Goal: Task Accomplishment & Management: Complete application form

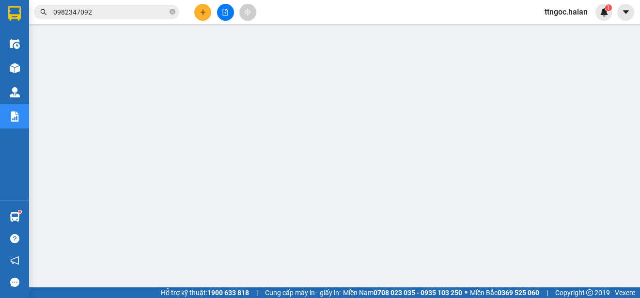
scroll to position [15, 0]
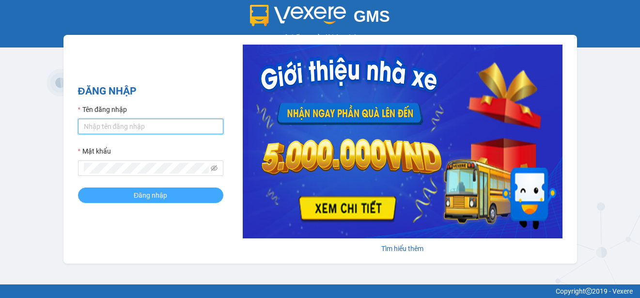
type input "ttngoc.halan"
click at [118, 200] on button "Đăng nhập" at bounding box center [150, 195] width 145 height 16
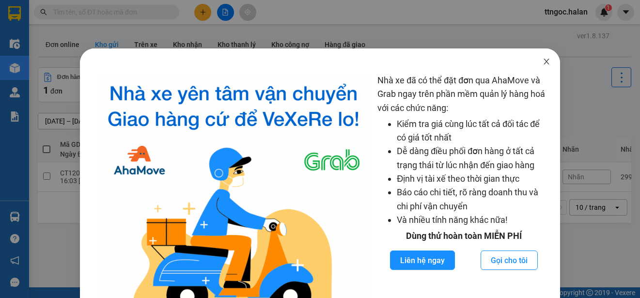
click at [544, 62] on icon "close" at bounding box center [546, 62] width 5 height 6
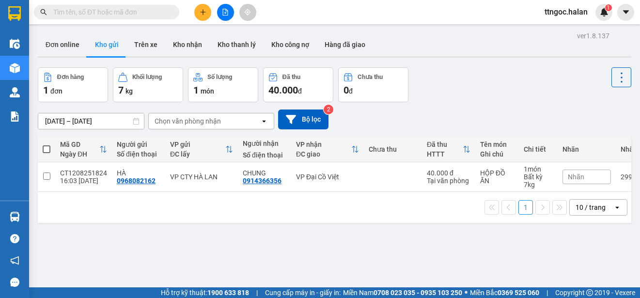
paste input "0968541808"
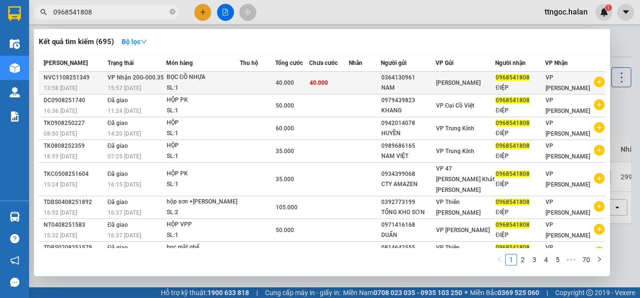
type input "0968541808"
click at [106, 78] on td "VP Nhận 20G-000.35 15:57 - 11/08" at bounding box center [135, 83] width 61 height 23
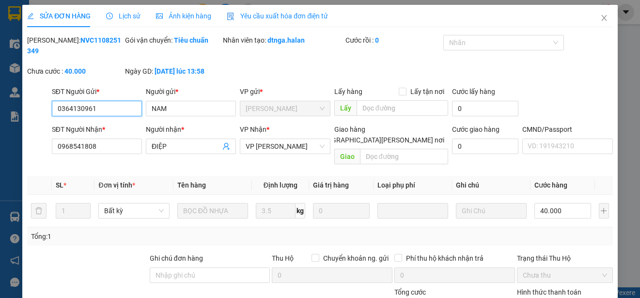
type input "0364130961"
type input "NAM"
type input "0968541808"
type input "ĐIỆP"
type input "40.000"
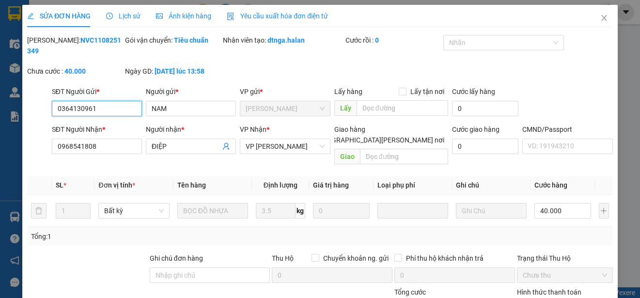
type input "40.000"
click at [276, 17] on span "Yêu cầu xuất hóa đơn điện tử" at bounding box center [277, 16] width 101 height 8
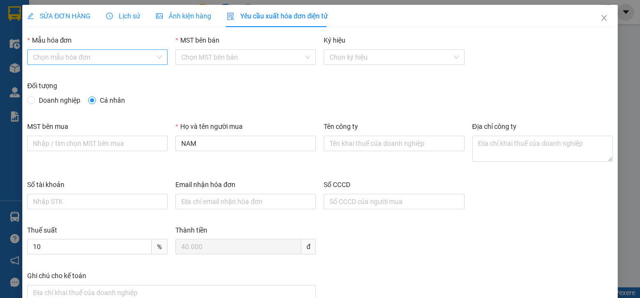
click at [160, 60] on div "Chọn mẫu hóa đơn" at bounding box center [97, 57] width 140 height 16
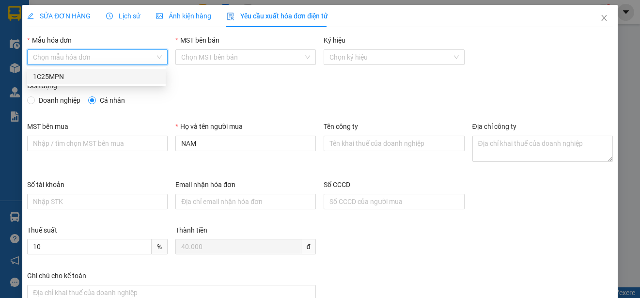
click at [52, 76] on div "1C25MPN" at bounding box center [96, 76] width 127 height 11
type input "8"
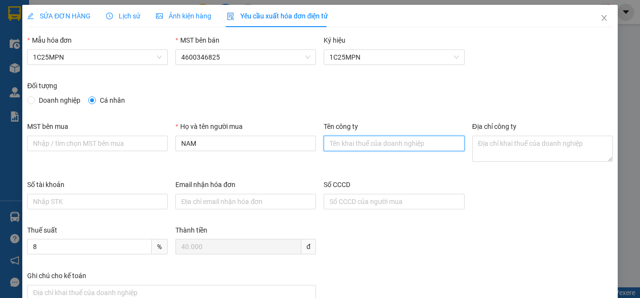
paste input "0968541808"
type input "0968541808"
click at [600, 16] on icon "close" at bounding box center [604, 18] width 8 height 8
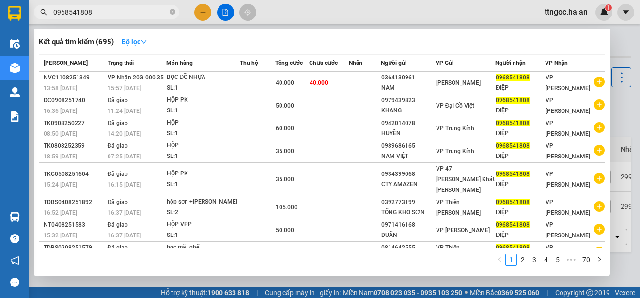
drag, startPoint x: 102, startPoint y: 13, endPoint x: 89, endPoint y: 9, distance: 13.6
click at [89, 9] on input "0968541808" at bounding box center [110, 12] width 114 height 11
click at [124, 12] on input "0968541808" at bounding box center [110, 12] width 114 height 11
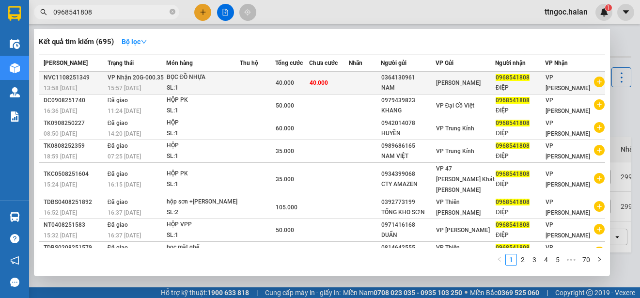
click at [109, 84] on div "15:57 - 11/08" at bounding box center [137, 88] width 58 height 11
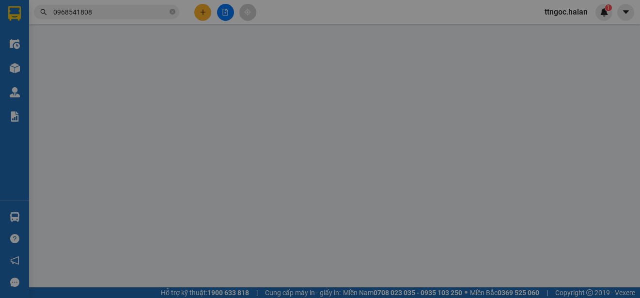
type input "0364130961"
type input "NAM"
type input "0968541808"
type input "ĐIỆP"
type input "40.000"
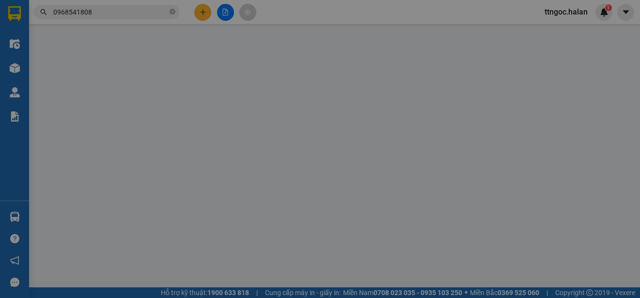
type input "40.000"
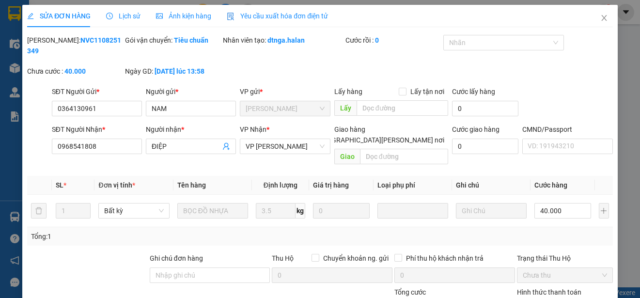
click at [288, 16] on span "Yêu cầu xuất hóa đơn điện tử" at bounding box center [277, 16] width 101 height 8
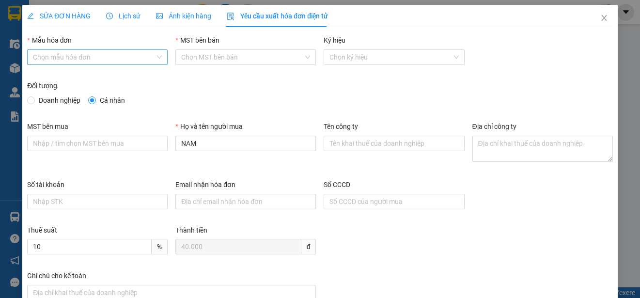
click at [149, 56] on input "Mẫu hóa đơn" at bounding box center [94, 57] width 122 height 15
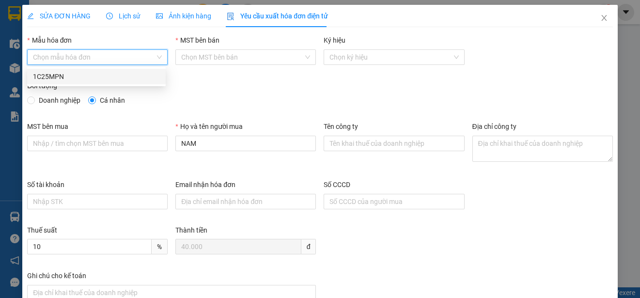
click at [59, 75] on div "1C25MPN" at bounding box center [96, 76] width 127 height 11
type input "8"
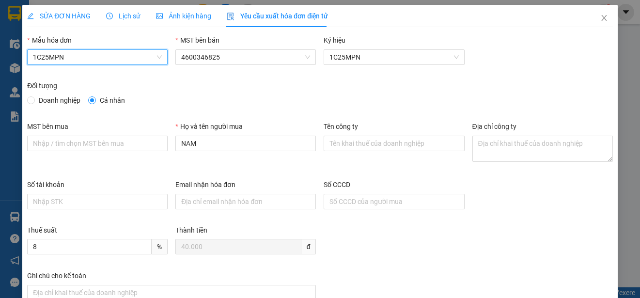
click at [47, 101] on span "Doanh nghiệp" at bounding box center [59, 100] width 49 height 11
click at [34, 101] on input "Doanh nghiệp" at bounding box center [30, 99] width 7 height 7
radio input "true"
radio input "false"
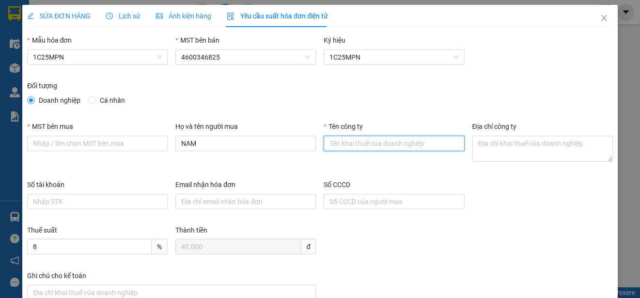
paste input "CÔNG TY TNHH THIẾT BỊ CÔNG NGHIỆP HANTEK"
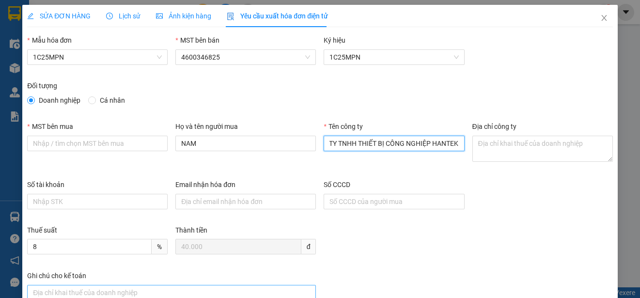
type input "CÔNG TY TNHH THIẾT BỊ CÔNG NGHIỆP HANTEK"
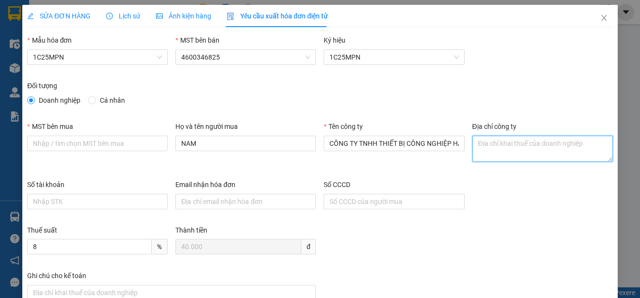
paste textarea "Tổ dân phố Bắc Nam, Phường Vạn Xuân, Tỉnh Thái Nguyên, Việt Nam"
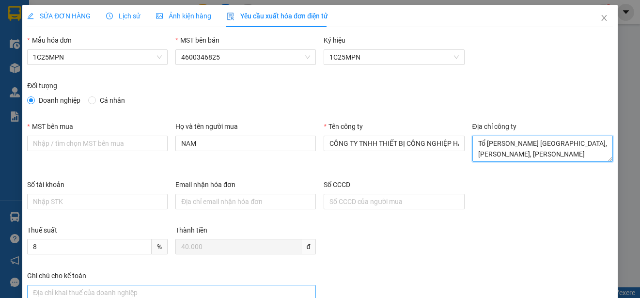
type textarea "Tổ dân phố Bắc Nam, Phường Vạn Xuân, Tỉnh Thái Nguyên, Việt Nam"
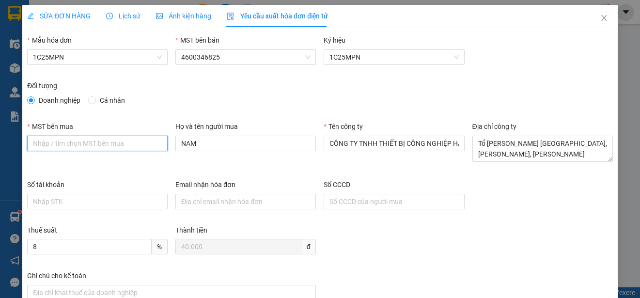
paste input "4601563325"
click at [36, 144] on input "4601563325" at bounding box center [97, 144] width 140 height 16
click at [35, 144] on input "4601563325" at bounding box center [97, 144] width 140 height 16
click at [32, 144] on input "4601563325" at bounding box center [97, 144] width 140 height 16
type input "4601563325"
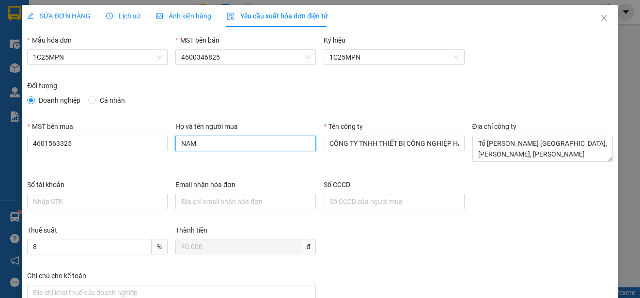
click at [251, 143] on input "NAM" at bounding box center [245, 144] width 140 height 16
type input "N"
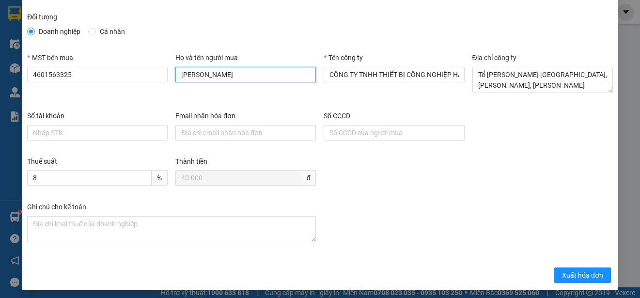
scroll to position [73, 0]
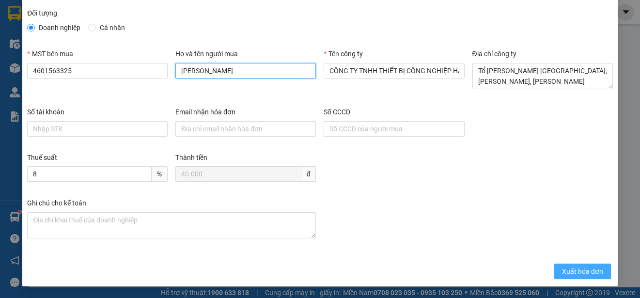
type input "Nguyễn Văn Điệp"
click at [573, 275] on span "Xuất hóa đơn" at bounding box center [582, 271] width 41 height 11
click at [571, 269] on span "Xuất hóa đơn" at bounding box center [582, 271] width 41 height 11
click at [582, 272] on span "Xuất hóa đơn" at bounding box center [582, 271] width 41 height 11
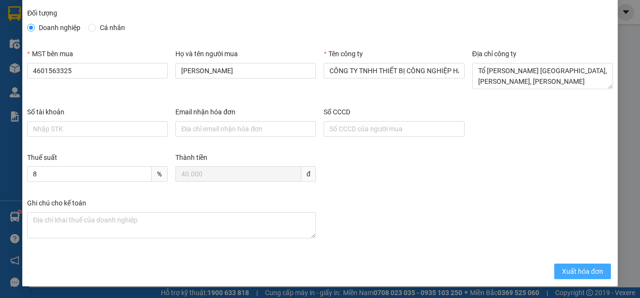
click at [582, 272] on span "Xuất hóa đơn" at bounding box center [582, 271] width 41 height 11
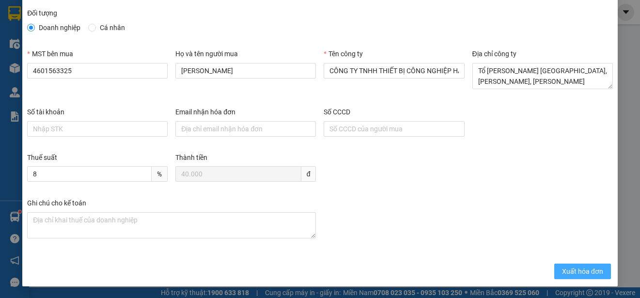
click at [582, 272] on span "Xuất hóa đơn" at bounding box center [582, 271] width 41 height 11
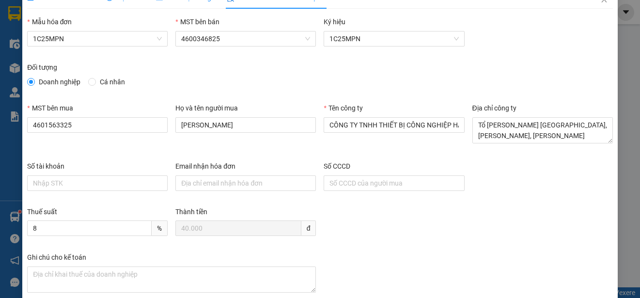
scroll to position [0, 0]
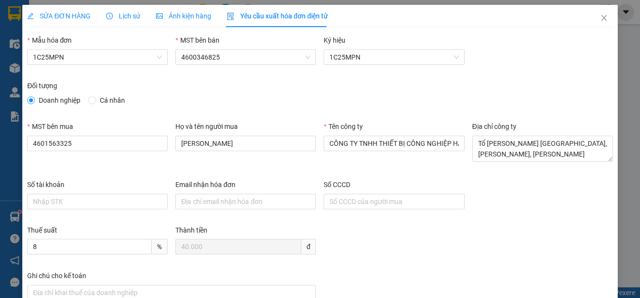
click at [262, 15] on span "Yêu cầu xuất hóa đơn điện tử" at bounding box center [277, 16] width 101 height 8
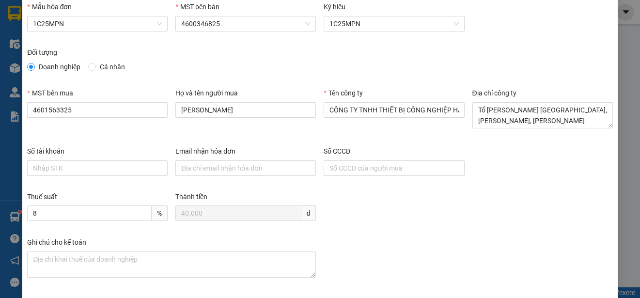
scroll to position [73, 0]
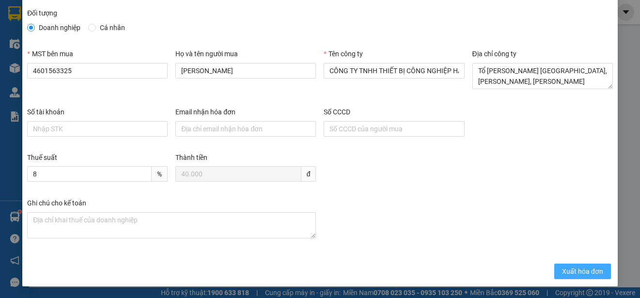
click at [562, 273] on span "Xuất hóa đơn" at bounding box center [582, 271] width 41 height 11
click at [565, 268] on span "Xuất hóa đơn" at bounding box center [582, 271] width 41 height 11
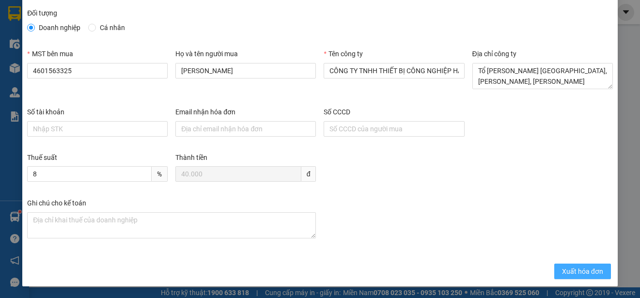
click at [565, 268] on span "Xuất hóa đơn" at bounding box center [582, 271] width 41 height 11
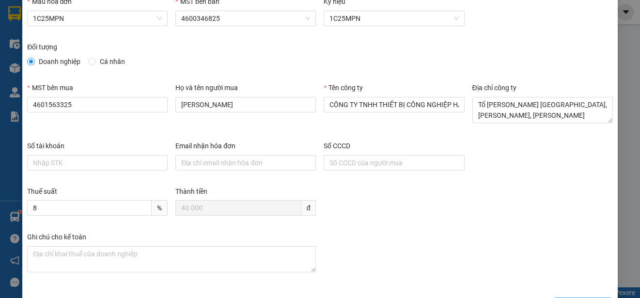
scroll to position [0, 0]
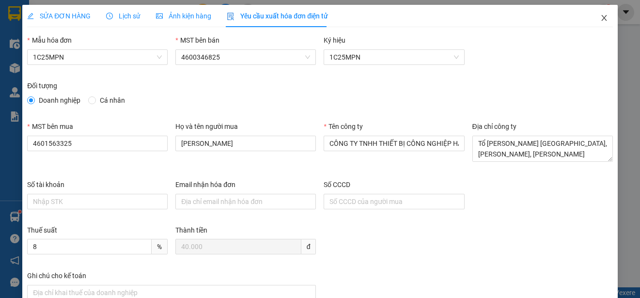
click at [600, 16] on icon "close" at bounding box center [604, 18] width 8 height 8
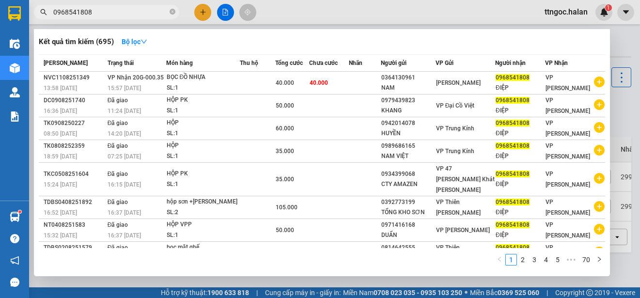
click at [119, 16] on input "0968541808" at bounding box center [110, 12] width 114 height 11
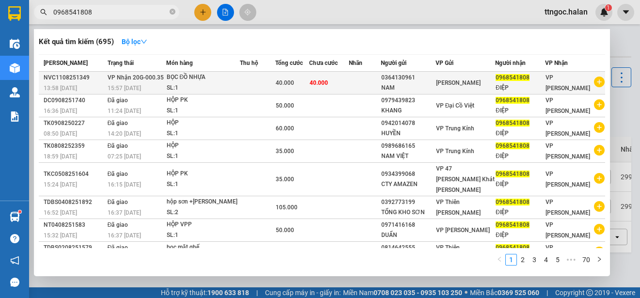
click at [291, 84] on span "40.000" at bounding box center [285, 82] width 18 height 7
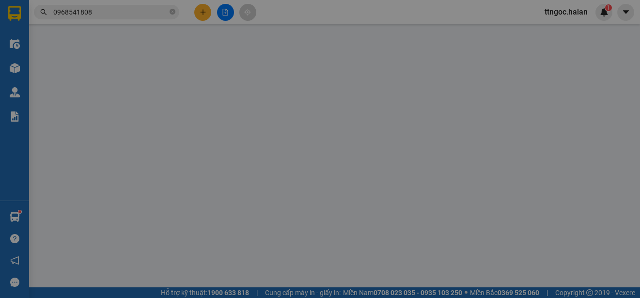
type input "0364130961"
type input "NAM"
type input "0968541808"
type input "ĐIỆP"
type input "40.000"
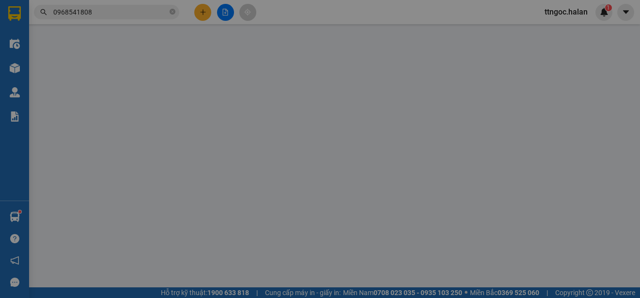
type input "40.000"
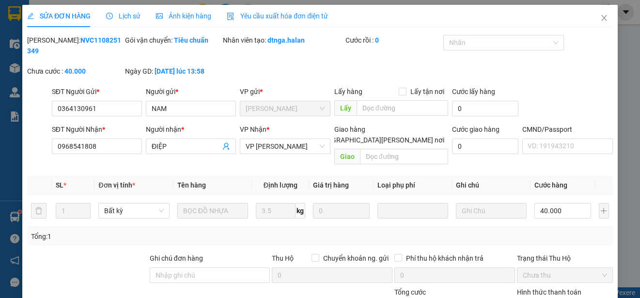
click at [270, 15] on span "Yêu cầu xuất hóa đơn điện tử" at bounding box center [277, 16] width 101 height 8
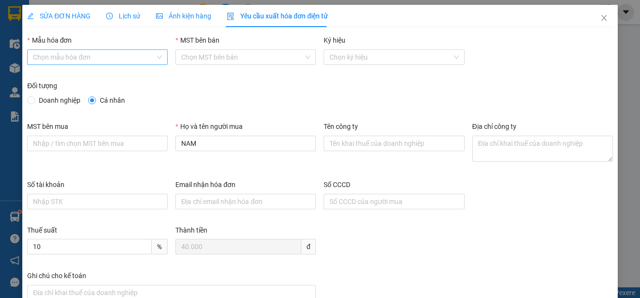
click at [73, 56] on input "Mẫu hóa đơn" at bounding box center [94, 57] width 122 height 15
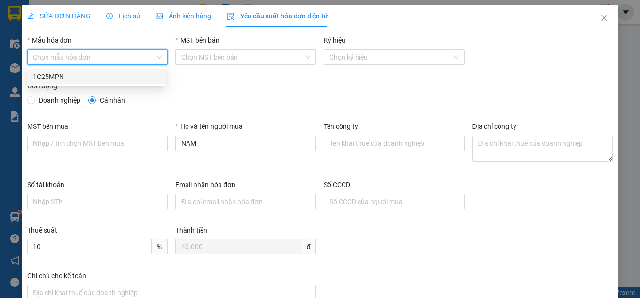
click at [37, 78] on div "1C25MPN" at bounding box center [96, 76] width 127 height 11
type input "8"
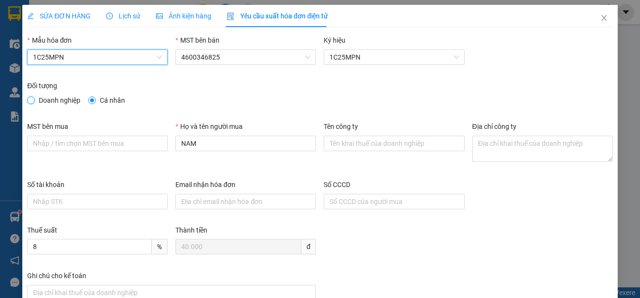
click at [32, 101] on input "Doanh nghiệp" at bounding box center [30, 99] width 7 height 7
radio input "true"
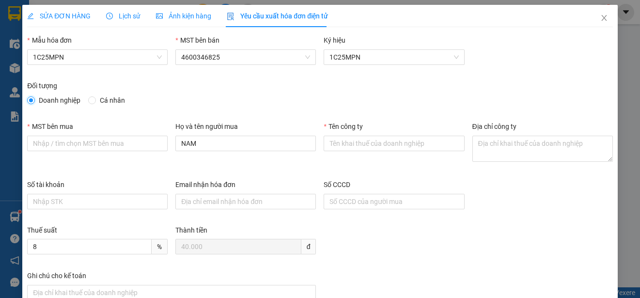
radio input "false"
paste input "4601563325"
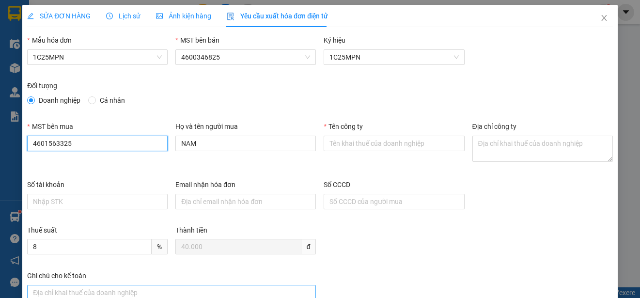
type input "4601563325"
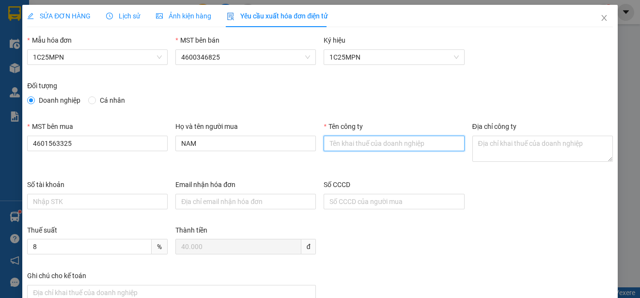
paste input "CÔNG TY TNHH THIẾT BỊ CÔNG NGHIỆP HANTEK"
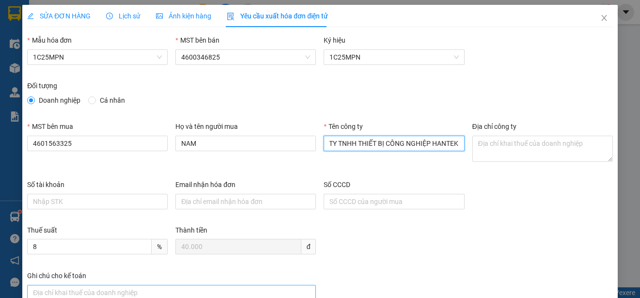
type input "CÔNG TY TNHH THIẾT BỊ CÔNG NGHIỆP HANTEK"
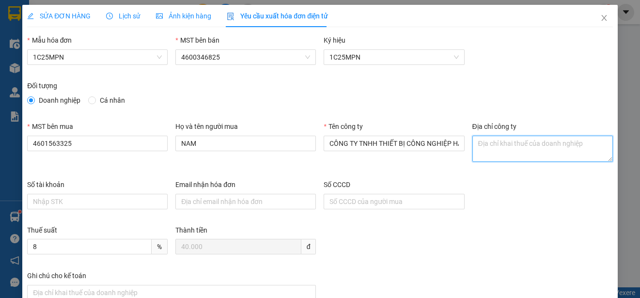
paste textarea "Tổ dân phố Bắc Nam, Phường Vạn Xuân, Tỉnh Thái Nguyên, Việt Nam."
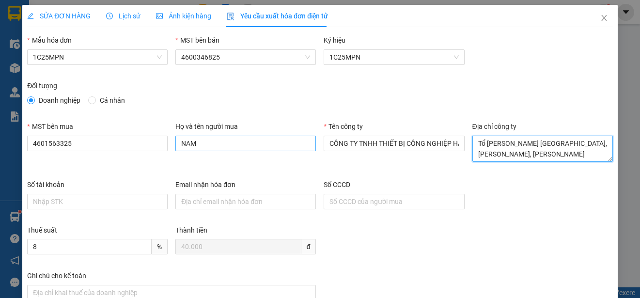
type textarea "Tổ dân phố Bắc Nam, Phường Vạn Xuân, Tỉnh Thái Nguyên, Việt Nam."
click at [203, 144] on input "NAM" at bounding box center [245, 144] width 140 height 16
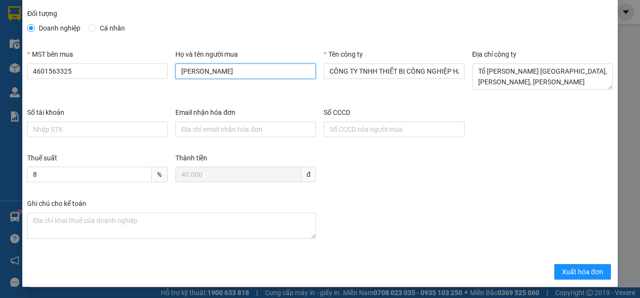
scroll to position [73, 0]
type input "Nguyễn Văn Điệp"
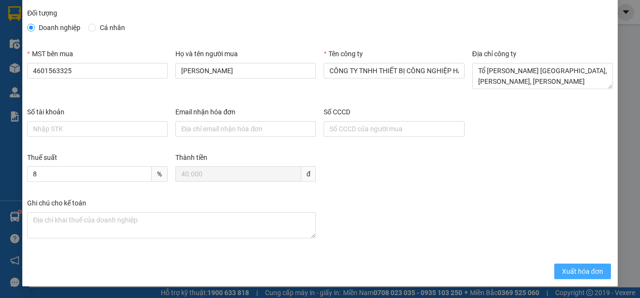
click at [562, 270] on span "Xuất hóa đơn" at bounding box center [582, 271] width 41 height 11
click at [576, 270] on span "Xuất hóa đơn" at bounding box center [582, 271] width 41 height 11
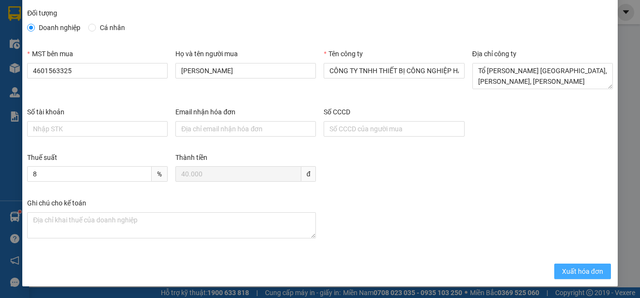
click at [576, 270] on span "Xuất hóa đơn" at bounding box center [582, 271] width 41 height 11
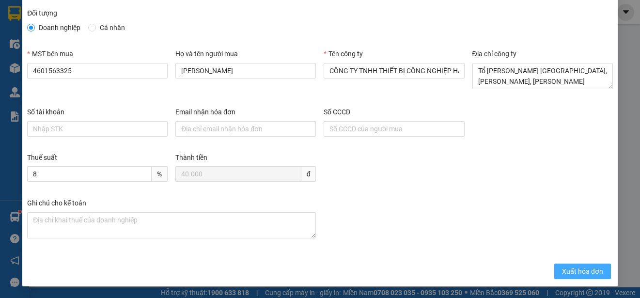
click at [576, 270] on span "Xuất hóa đơn" at bounding box center [582, 271] width 41 height 11
click at [570, 271] on span "Xuất hóa đơn" at bounding box center [582, 271] width 41 height 11
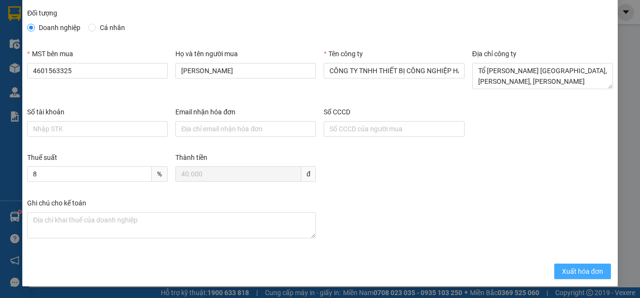
click at [562, 275] on span "Xuất hóa đơn" at bounding box center [582, 271] width 41 height 11
click at [569, 271] on span "Xuất hóa đơn" at bounding box center [582, 271] width 41 height 11
click at [562, 268] on span "Xuất hóa đơn" at bounding box center [582, 271] width 41 height 11
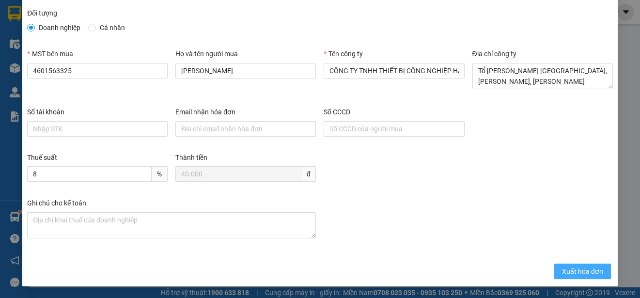
click at [562, 268] on span "Xuất hóa đơn" at bounding box center [582, 271] width 41 height 11
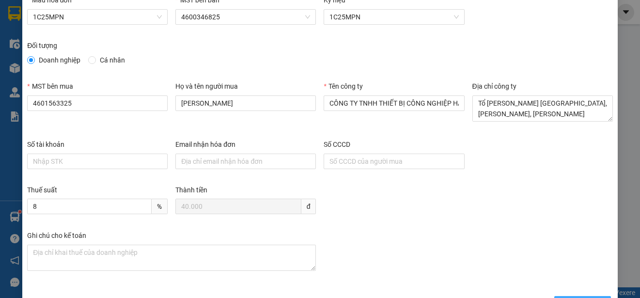
scroll to position [0, 0]
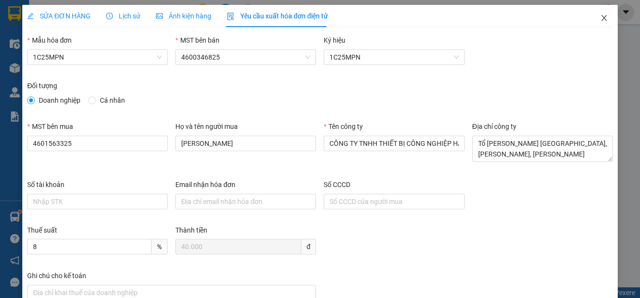
click at [600, 15] on icon "close" at bounding box center [604, 18] width 8 height 8
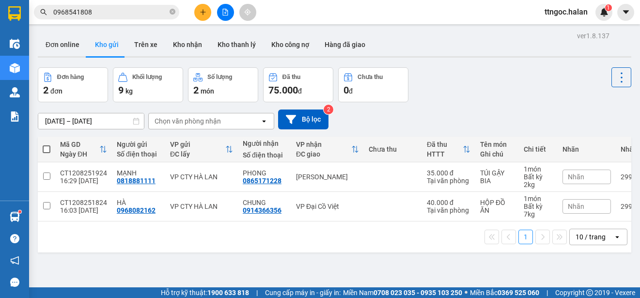
click at [121, 12] on input "0968541808" at bounding box center [110, 12] width 114 height 11
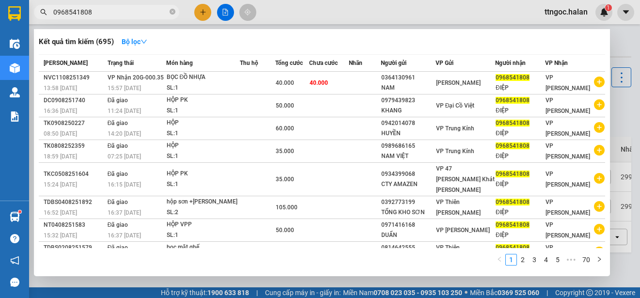
click at [111, 9] on input "0968541808" at bounding box center [110, 12] width 114 height 11
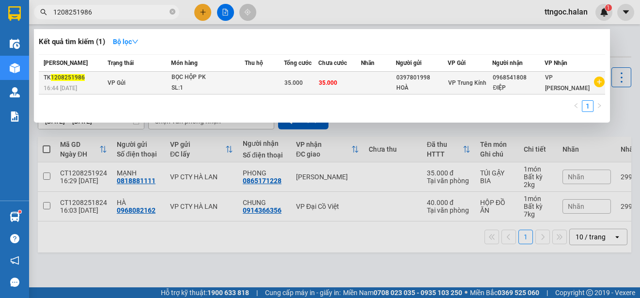
type input "1208251986"
click at [66, 77] on span "1208251986" at bounding box center [68, 77] width 34 height 7
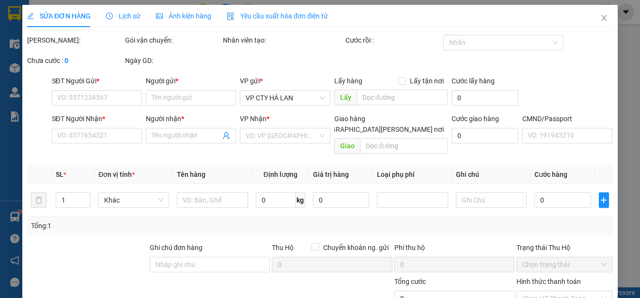
type input "0397801998"
type input "HOÀ"
type input "0968541808"
type input "ĐIỆP"
type input "35.000"
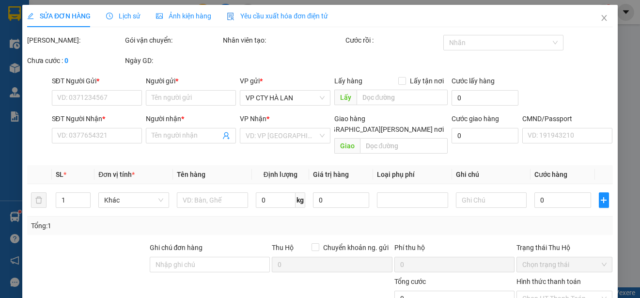
type input "35.000"
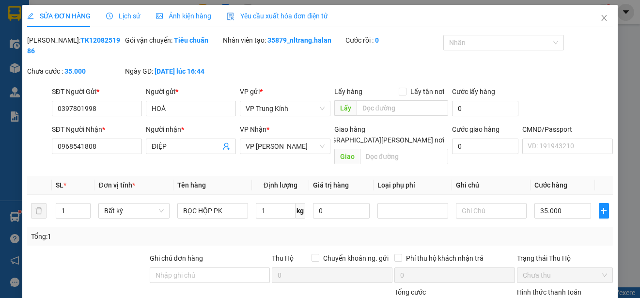
click at [308, 18] on span "Yêu cầu xuất hóa đơn điện tử" at bounding box center [277, 16] width 101 height 8
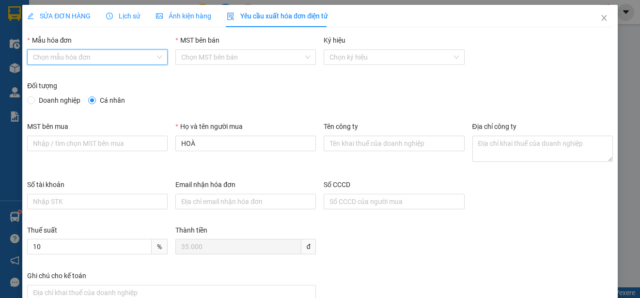
click at [131, 57] on input "Mẫu hóa đơn" at bounding box center [94, 57] width 122 height 15
click at [74, 77] on div "1C25MPN" at bounding box center [96, 76] width 127 height 11
type input "8"
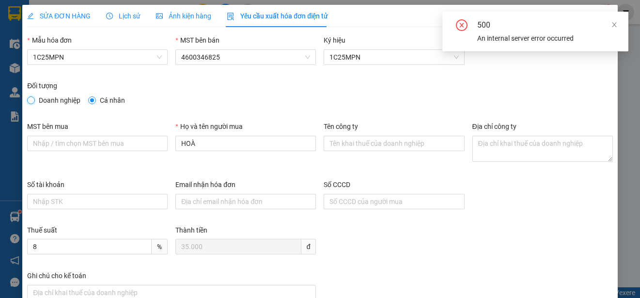
click at [28, 101] on input "Doanh nghiệp" at bounding box center [30, 99] width 7 height 7
radio input "true"
radio input "false"
click at [615, 24] on icon "close" at bounding box center [614, 24] width 5 height 5
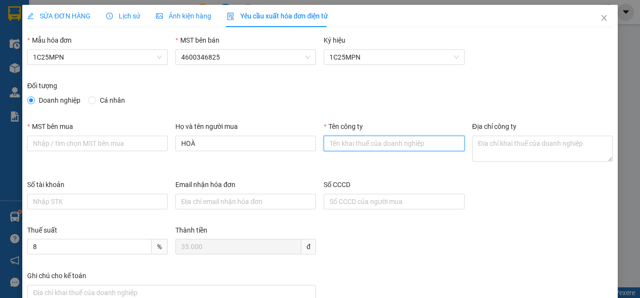
paste input "CÔNG TY TNHH THIẾT BỊ CÔNG NGHIỆP HANTEK"
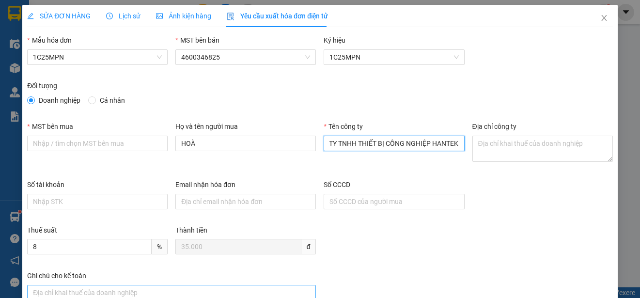
type input "CÔNG TY TNHH THIẾT BỊ CÔNG NGHIỆP HANTEK"
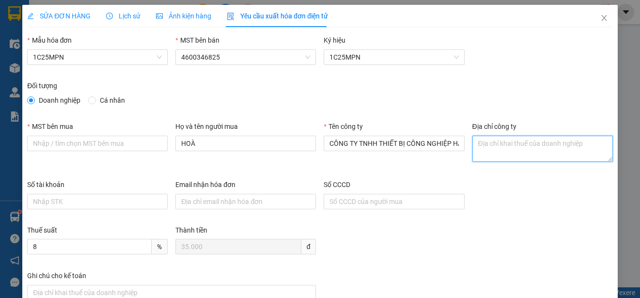
paste textarea "Tổ dân phố Bắc Nam, Phường Vạn Xuân, Tỉnh Thái Nguyên, Việt Nam."
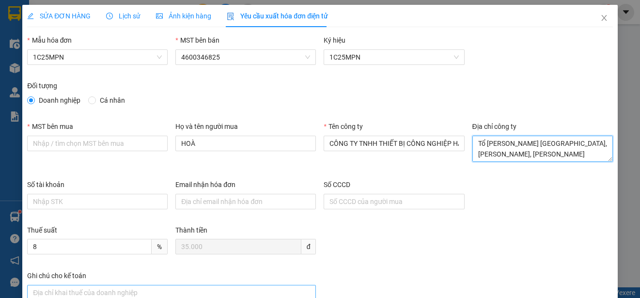
type textarea "Tổ dân phố Bắc Nam, Phường Vạn Xuân, Tỉnh Thái Nguyên, Việt Nam."
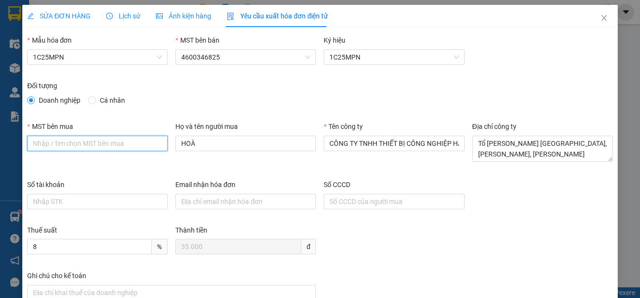
click at [87, 146] on input "MST bên mua" at bounding box center [97, 144] width 140 height 16
paste input "4601563325"
type input "4601563325"
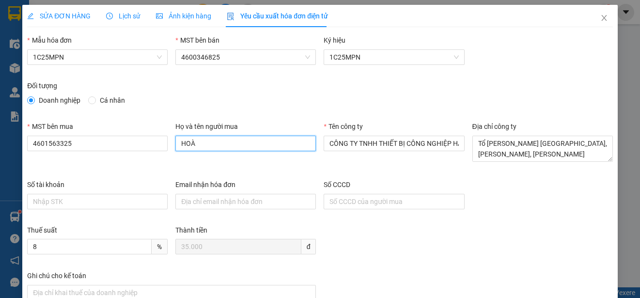
click at [204, 146] on input "HOÀ" at bounding box center [245, 144] width 140 height 16
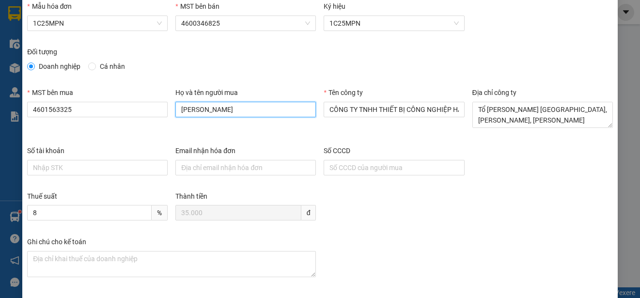
scroll to position [73, 0]
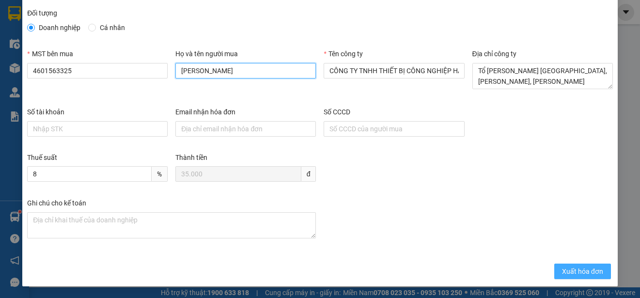
type input "Nguyễn Văn Điệp"
click at [579, 274] on span "Xuất hóa đơn" at bounding box center [582, 271] width 41 height 11
click at [575, 269] on span "Xuất hóa đơn" at bounding box center [582, 271] width 41 height 11
click at [575, 268] on span "Xuất hóa đơn" at bounding box center [582, 271] width 41 height 11
click at [569, 272] on span "Xuất hóa đơn" at bounding box center [582, 271] width 41 height 11
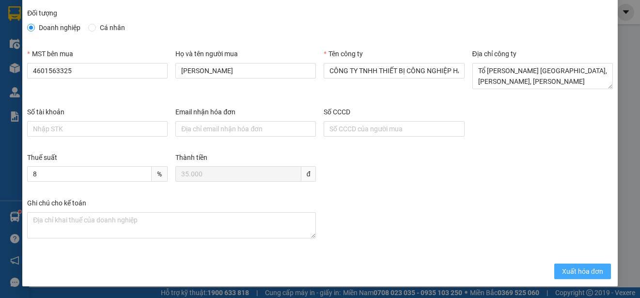
click at [562, 266] on span "Xuất hóa đơn" at bounding box center [582, 271] width 41 height 11
click at [562, 268] on span "Xuất hóa đơn" at bounding box center [582, 271] width 41 height 11
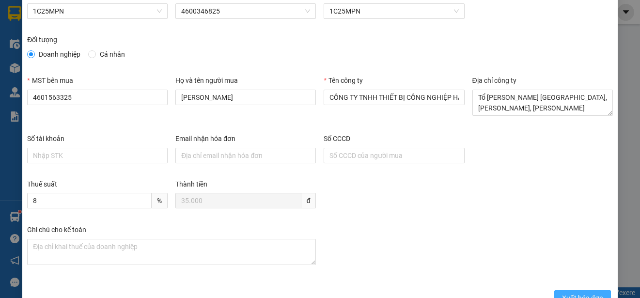
scroll to position [0, 0]
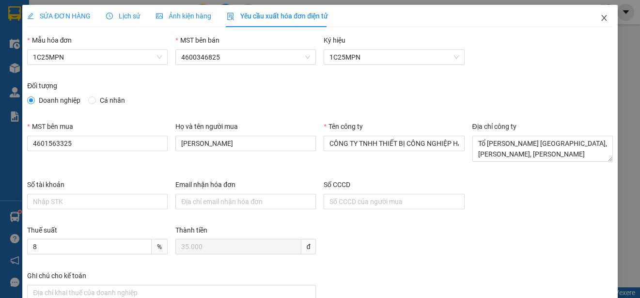
click at [600, 17] on icon "close" at bounding box center [604, 18] width 8 height 8
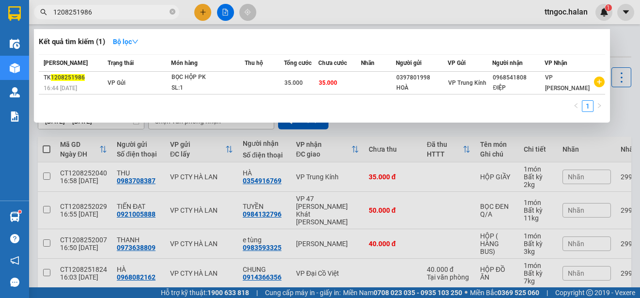
click at [74, 12] on input "1208251986" at bounding box center [110, 12] width 114 height 11
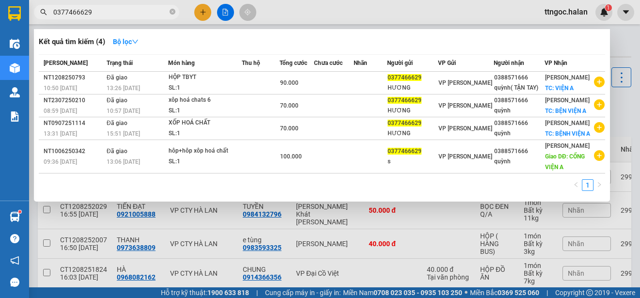
type input "0377466629"
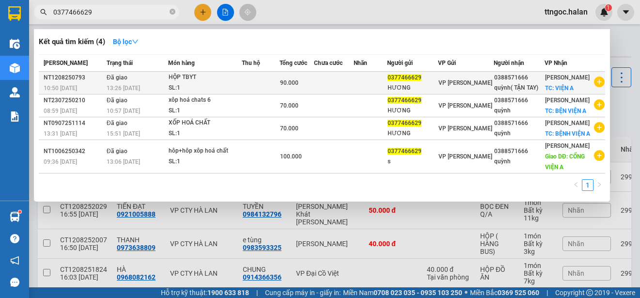
click at [78, 79] on div "NT1208250793" at bounding box center [74, 78] width 60 height 10
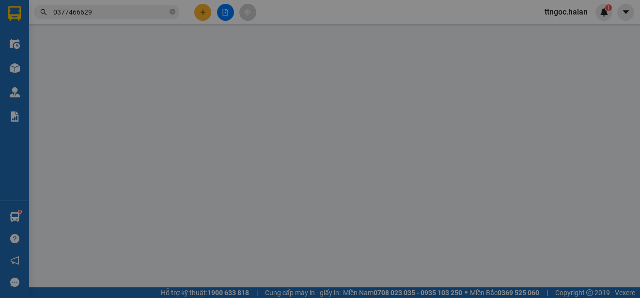
type input "0377466629"
type input "HƯƠNG"
type input "0388571666"
type input "quỳnh( TẬN TAY)"
checkbox input "true"
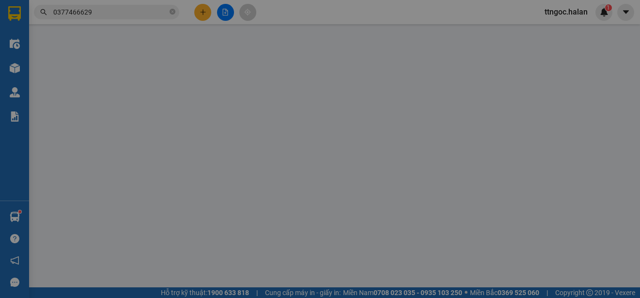
type input "VIỆN A"
type input "40.000"
type input "90.000"
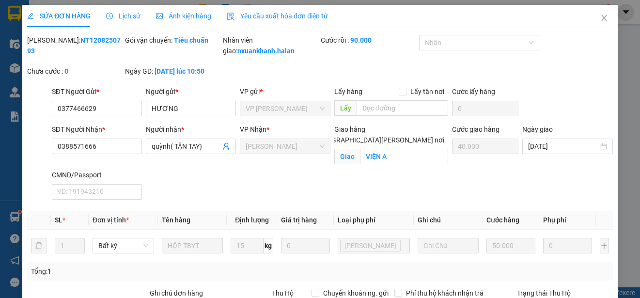
click at [272, 20] on span "Yêu cầu xuất hóa đơn điện tử" at bounding box center [277, 16] width 101 height 8
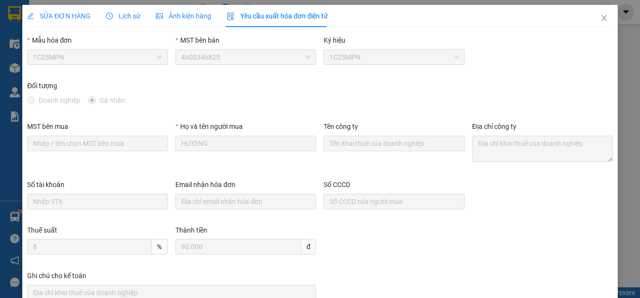
scroll to position [76, 0]
